Goal: Task Accomplishment & Management: Manage account settings

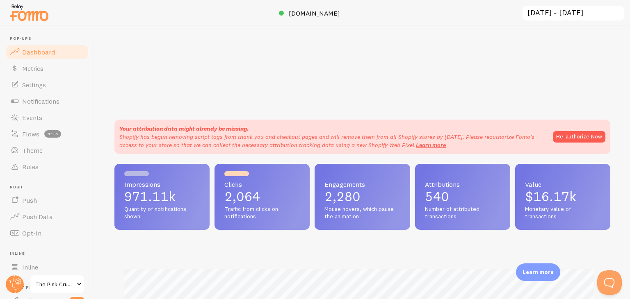
click at [28, 118] on span "Events" at bounding box center [32, 118] width 20 height 8
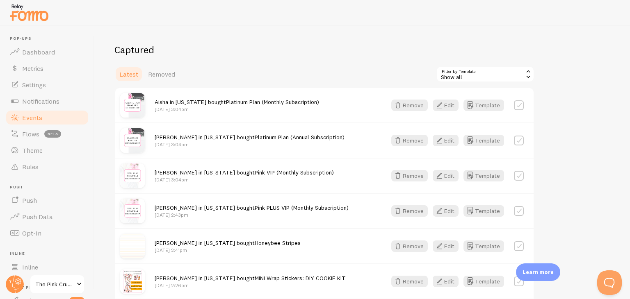
scroll to position [78, 0]
click at [397, 173] on icon "button" at bounding box center [398, 176] width 10 height 10
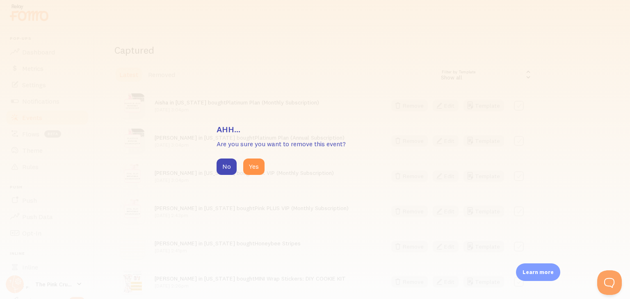
click at [255, 163] on button "Yes" at bounding box center [253, 167] width 21 height 16
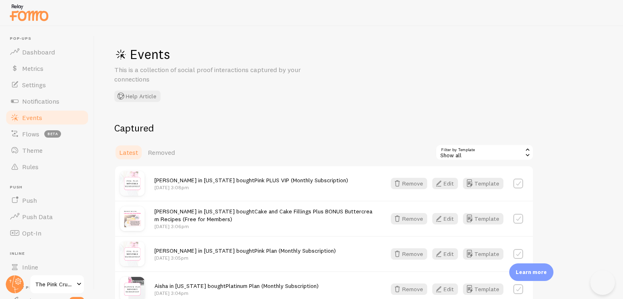
click at [410, 185] on button "Remove" at bounding box center [409, 183] width 36 height 11
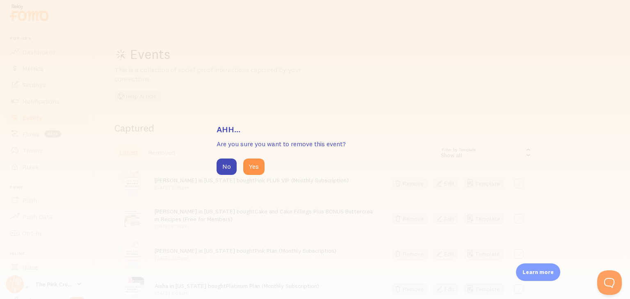
click at [257, 168] on button "Yes" at bounding box center [253, 167] width 21 height 16
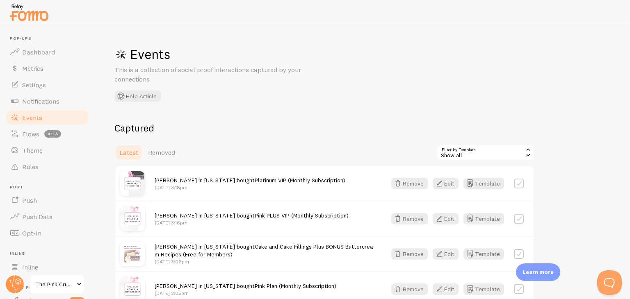
click at [405, 184] on button "Remove" at bounding box center [409, 183] width 36 height 11
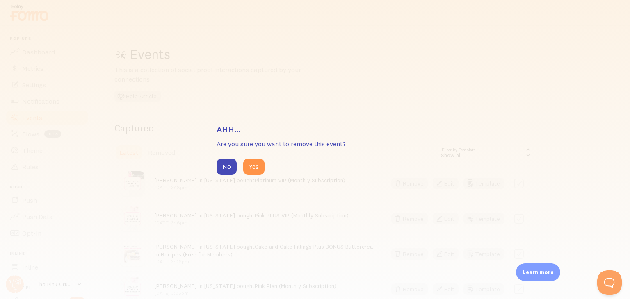
click at [257, 164] on button "Yes" at bounding box center [253, 167] width 21 height 16
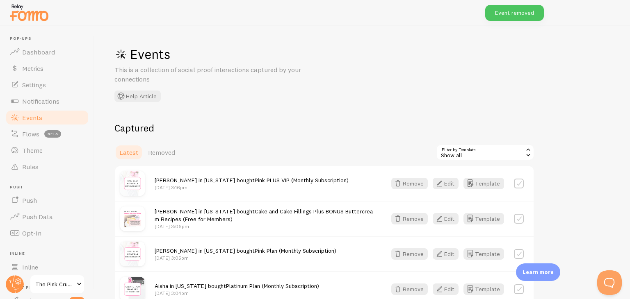
click at [410, 184] on button "Remove" at bounding box center [409, 183] width 36 height 11
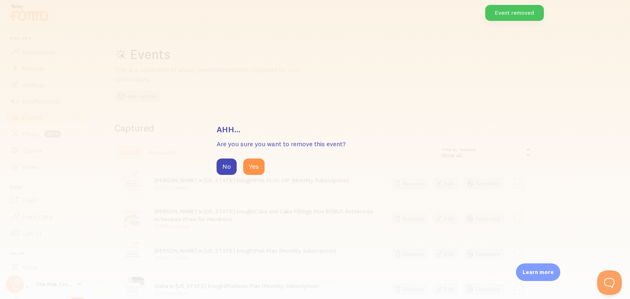
click at [253, 168] on button "Yes" at bounding box center [253, 167] width 21 height 16
